Goal: Navigation & Orientation: Find specific page/section

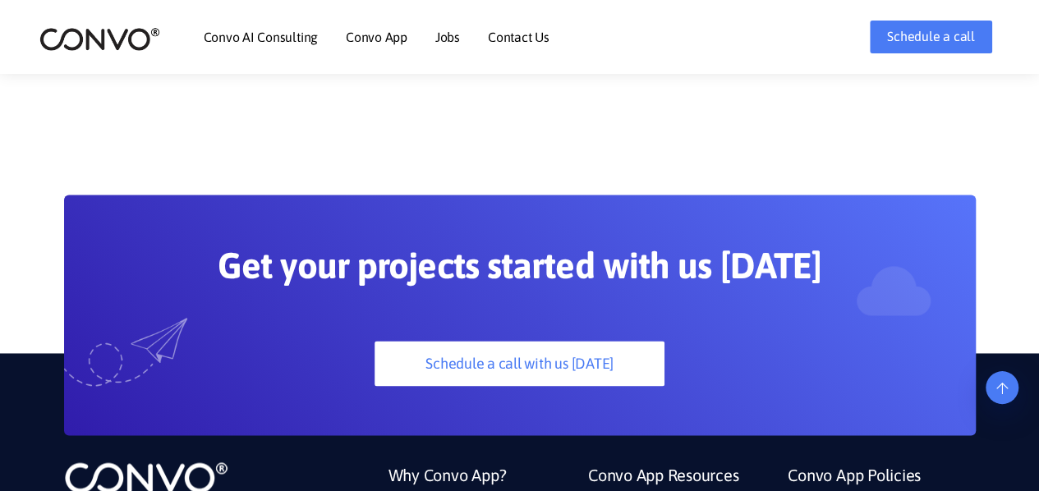
scroll to position [4549, 0]
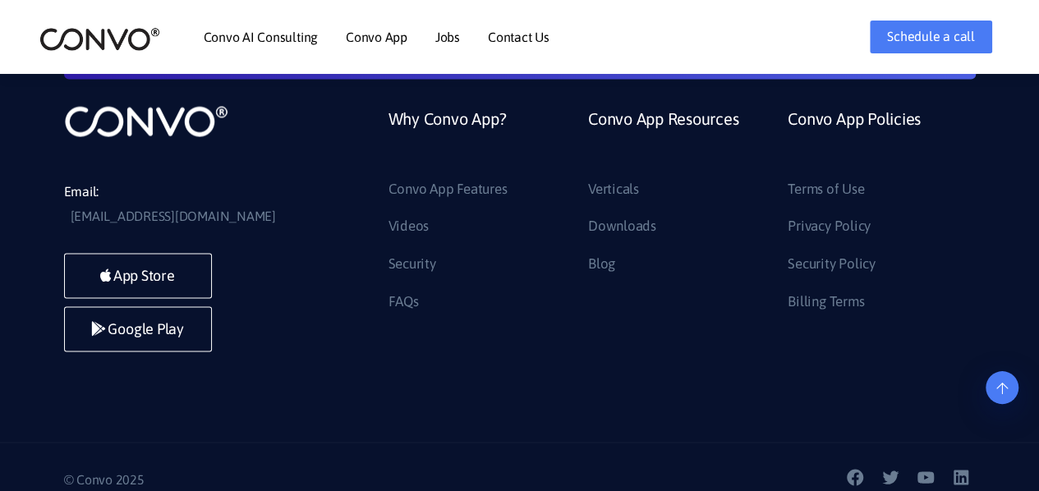
click at [455, 37] on link "Jobs" at bounding box center [447, 36] width 25 height 13
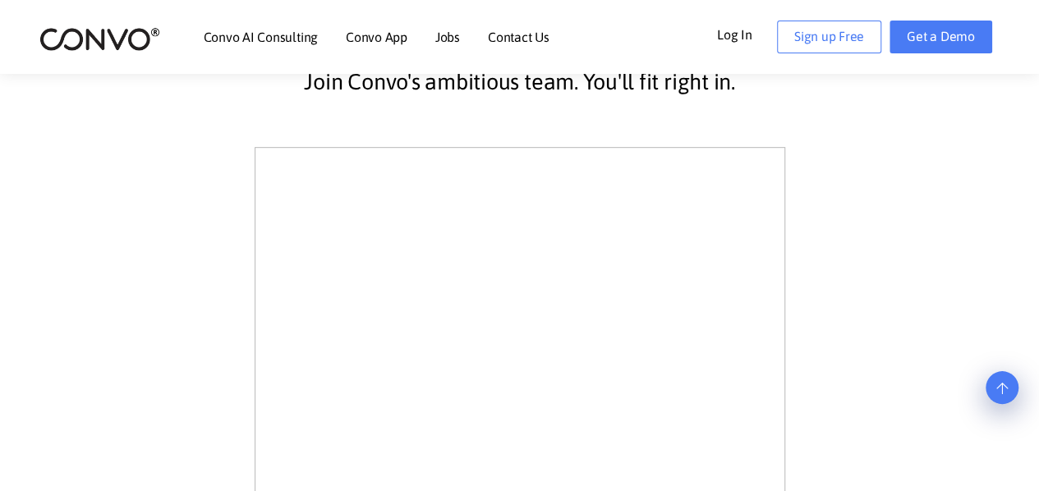
scroll to position [430, 0]
